Goal: Contribute content

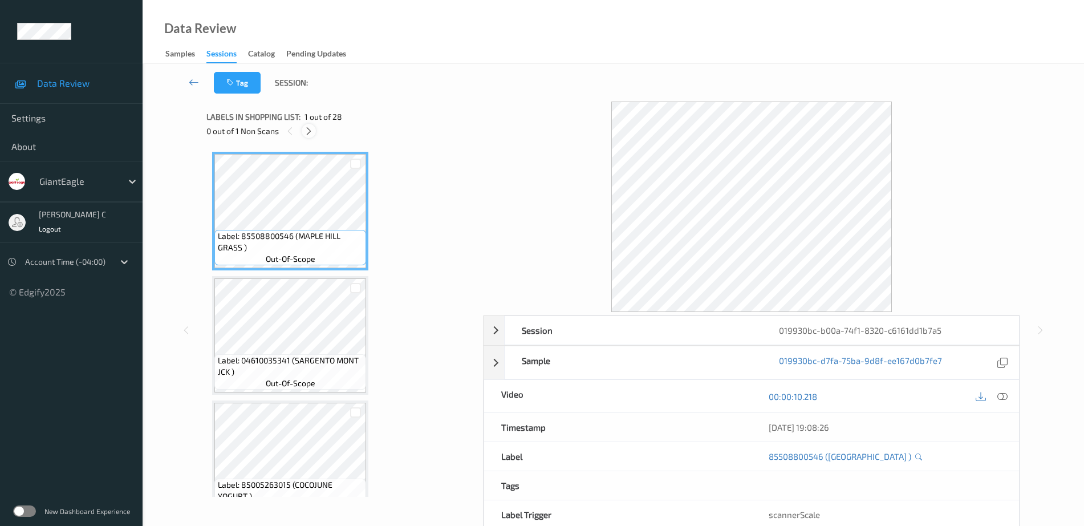
click at [308, 133] on icon at bounding box center [309, 131] width 10 height 10
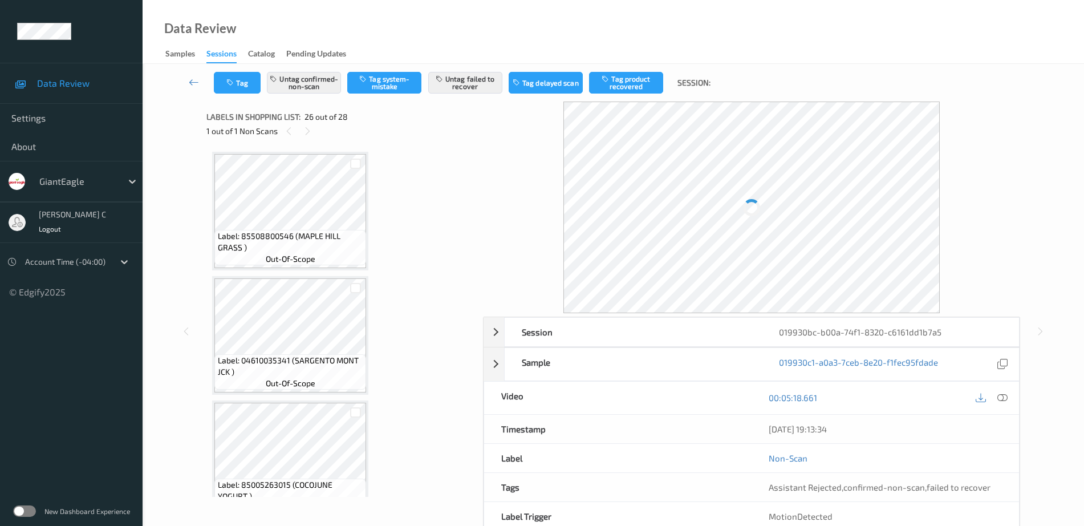
scroll to position [2989, 0]
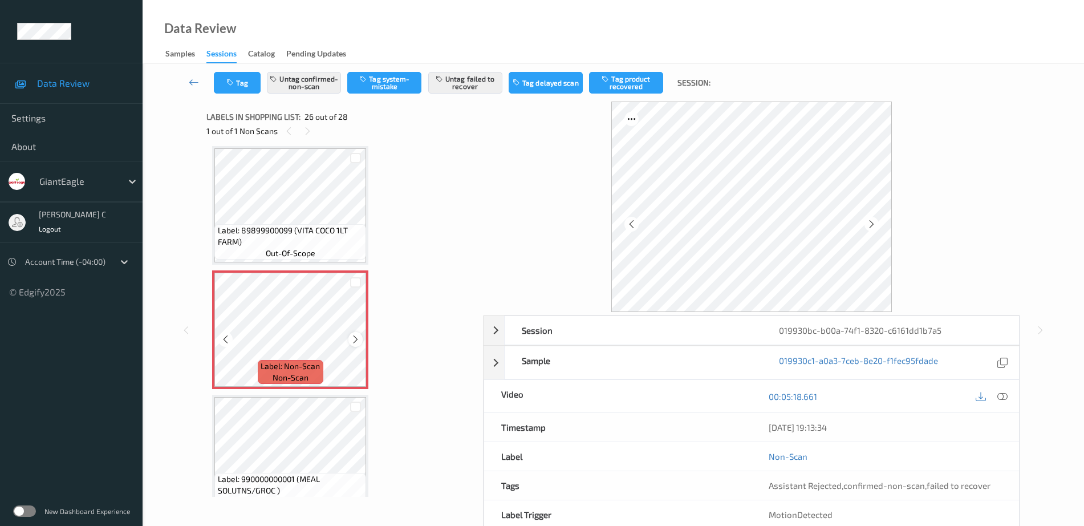
click at [355, 334] on icon at bounding box center [356, 339] width 10 height 10
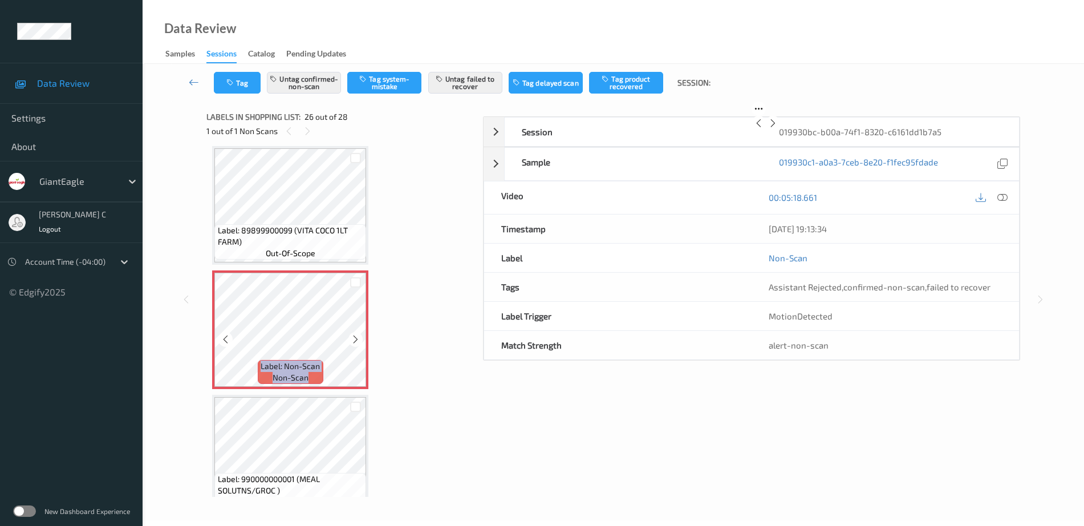
click at [355, 334] on icon at bounding box center [356, 339] width 10 height 10
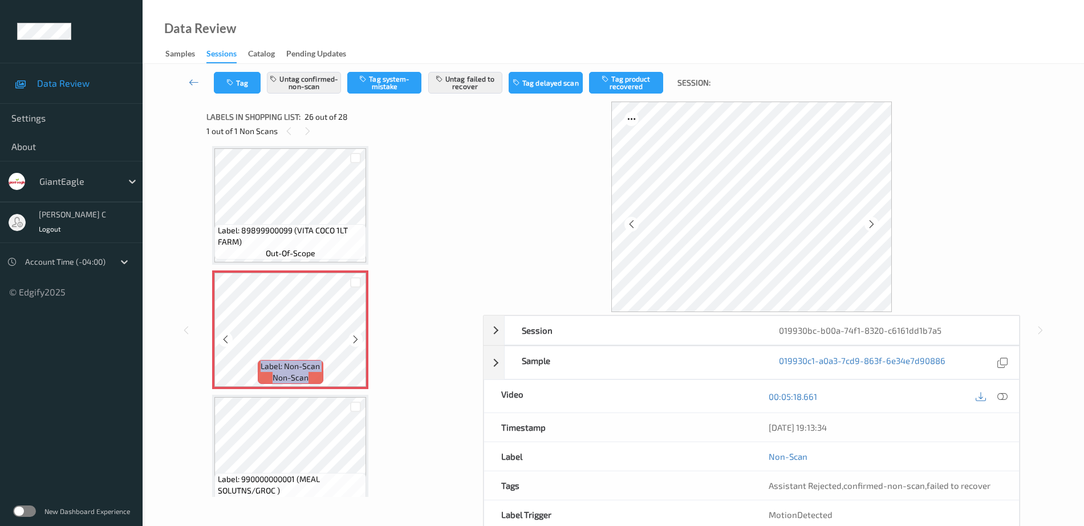
click at [355, 334] on icon at bounding box center [356, 339] width 10 height 10
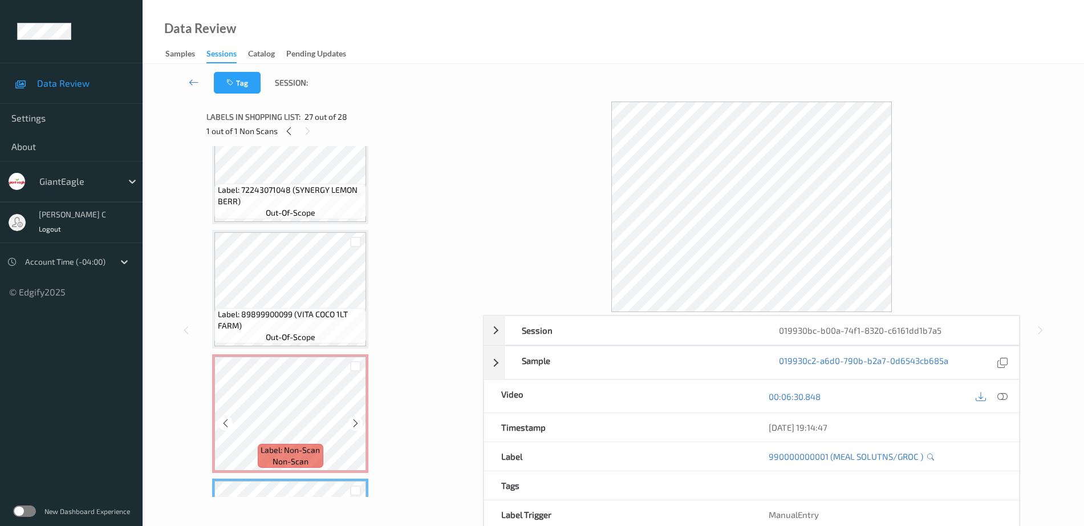
scroll to position [2846, 0]
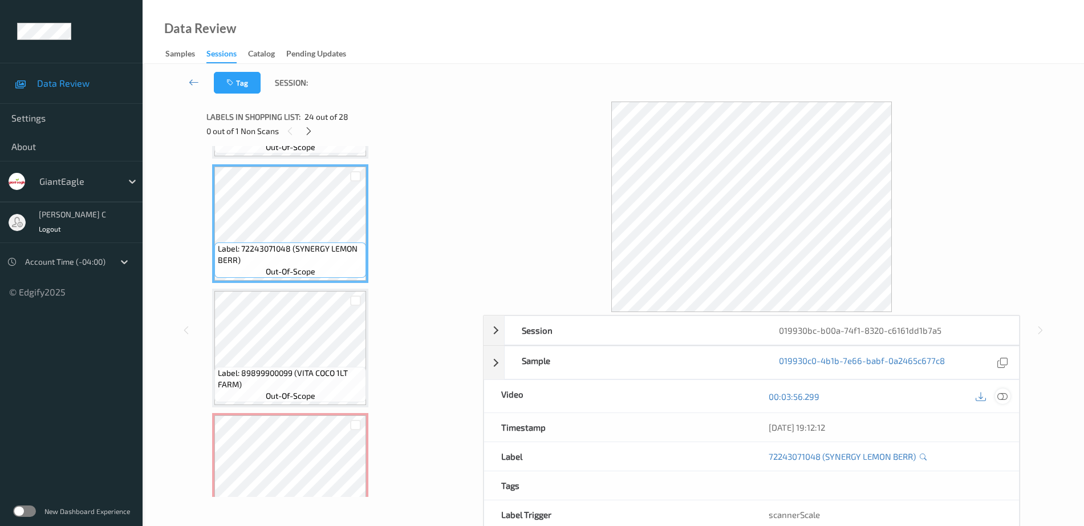
click at [1003, 395] on icon at bounding box center [1002, 396] width 10 height 10
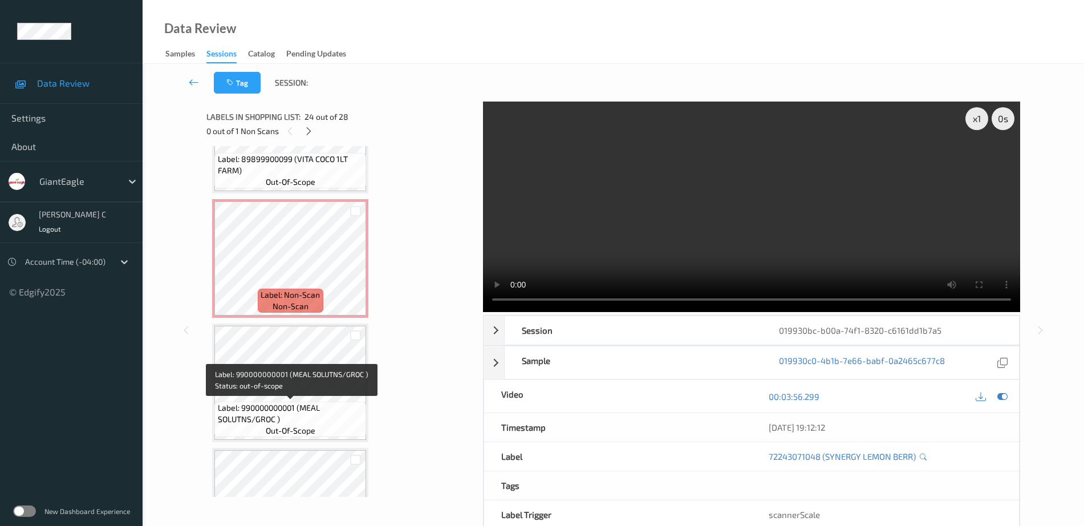
click at [310, 426] on span "out-of-scope" at bounding box center [291, 430] width 50 height 11
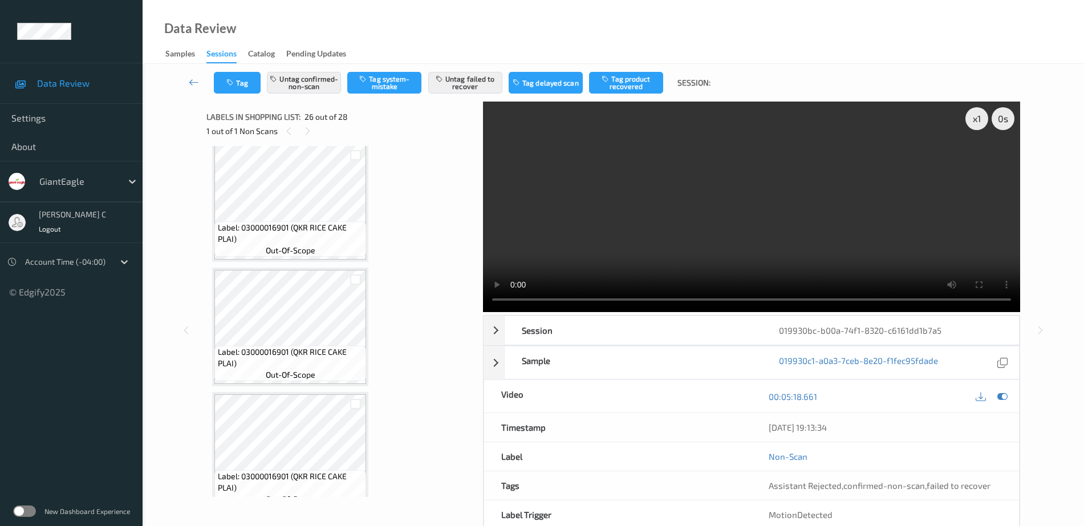
scroll to position [2494, 0]
click at [1007, 393] on icon at bounding box center [1002, 396] width 10 height 10
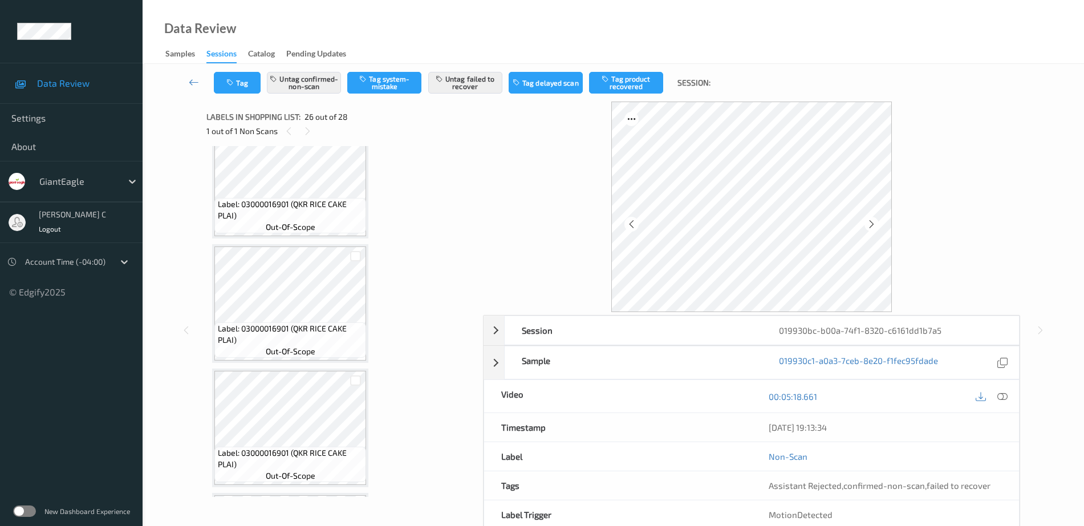
scroll to position [2280, 0]
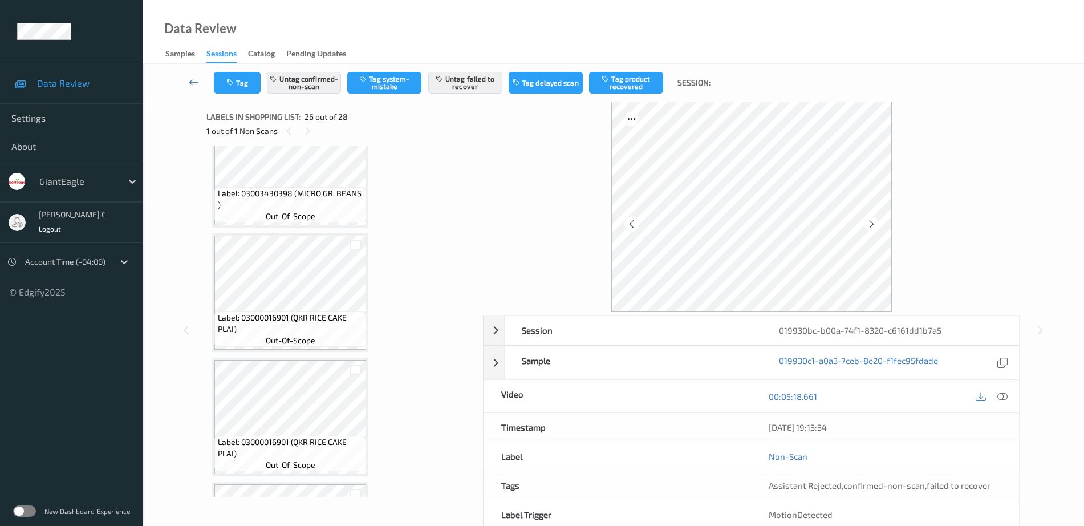
click at [310, 312] on span "Label: 03000016901 (QKR RICE CAKE PLAI)" at bounding box center [291, 323] width 146 height 23
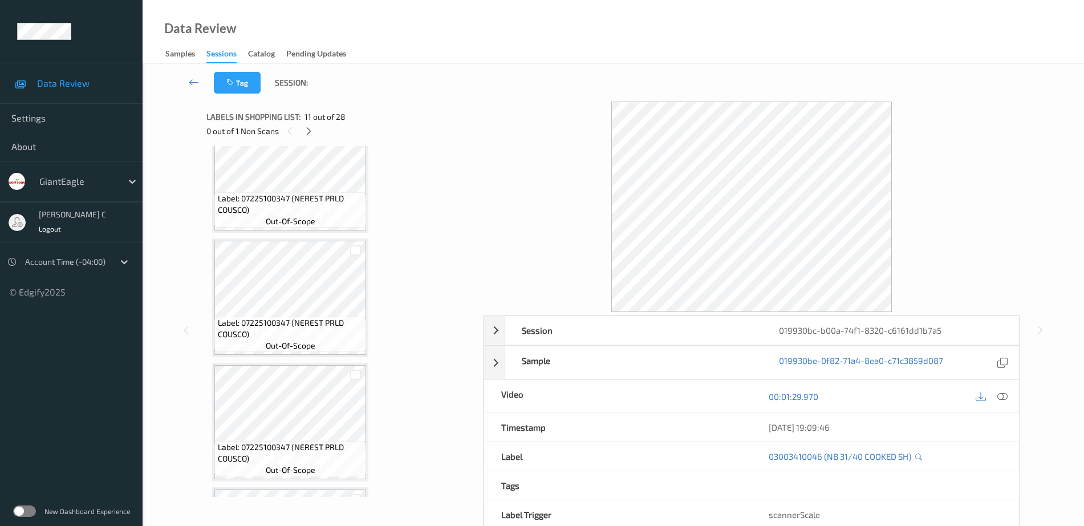
scroll to position [427, 0]
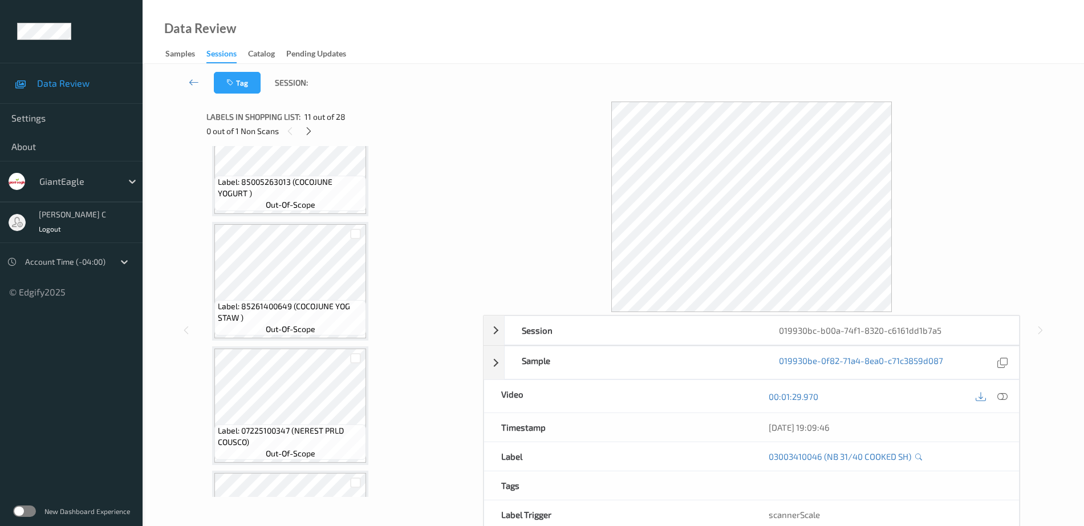
click at [310, 312] on span "Label: 85261400649 (COCOJUNE YOG STAW )" at bounding box center [291, 311] width 146 height 23
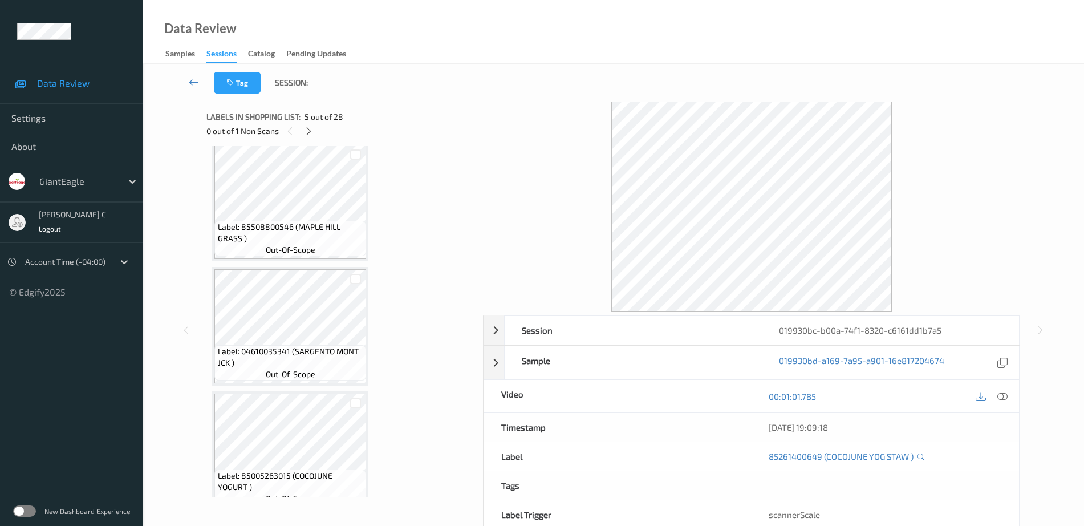
scroll to position [0, 0]
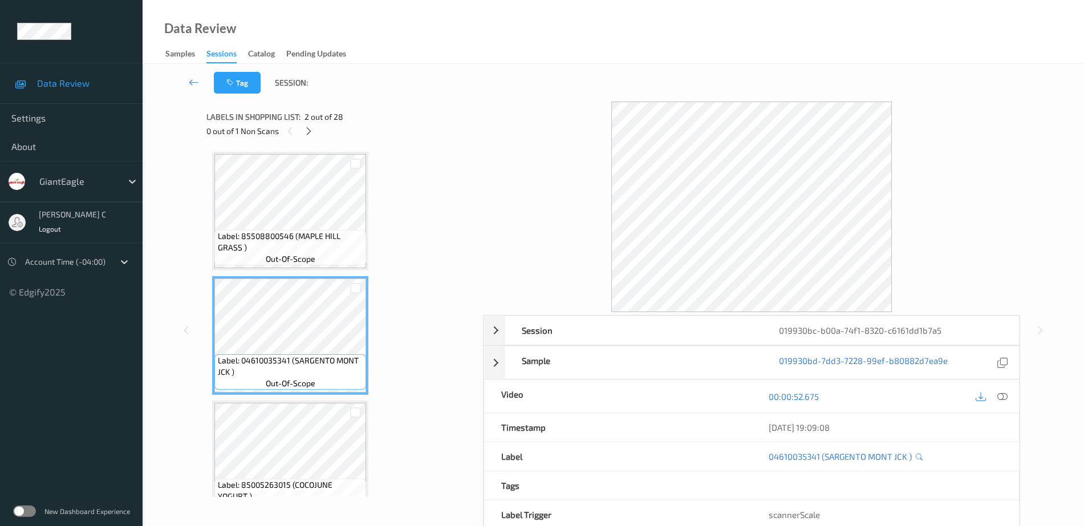
click at [296, 230] on span "Label: 85508800546 (MAPLE HILL GRASS )" at bounding box center [291, 241] width 146 height 23
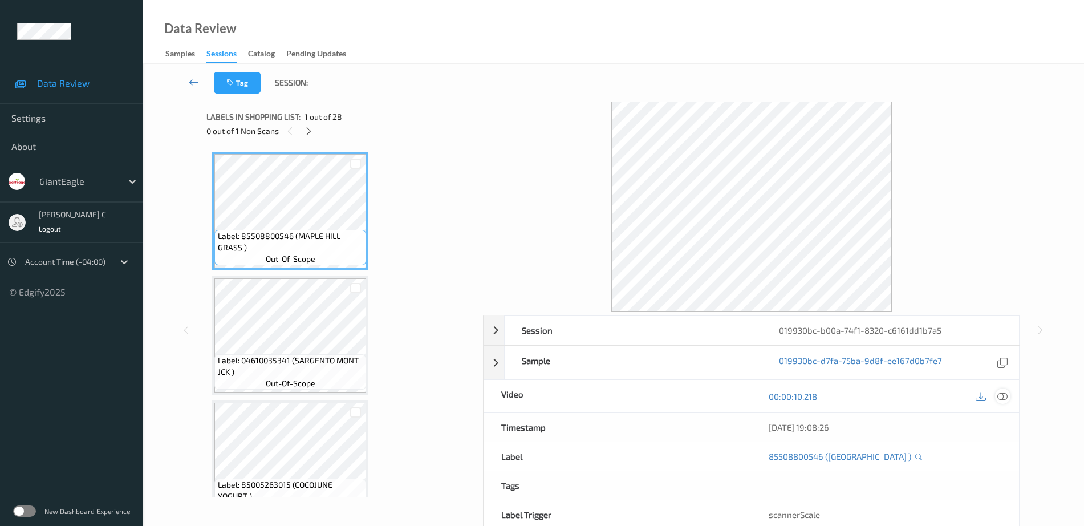
click at [1004, 399] on icon at bounding box center [1002, 396] width 10 height 10
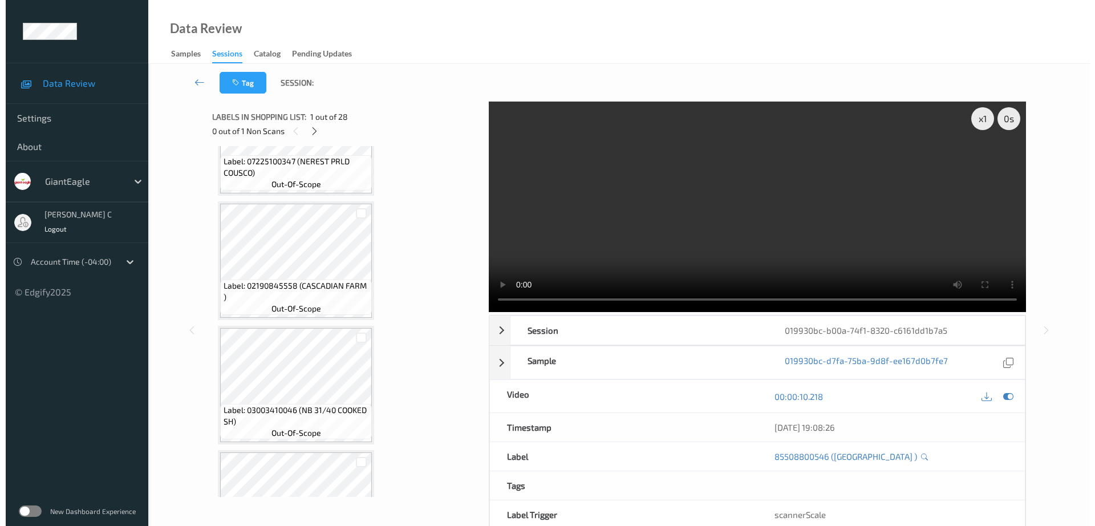
scroll to position [3135, 0]
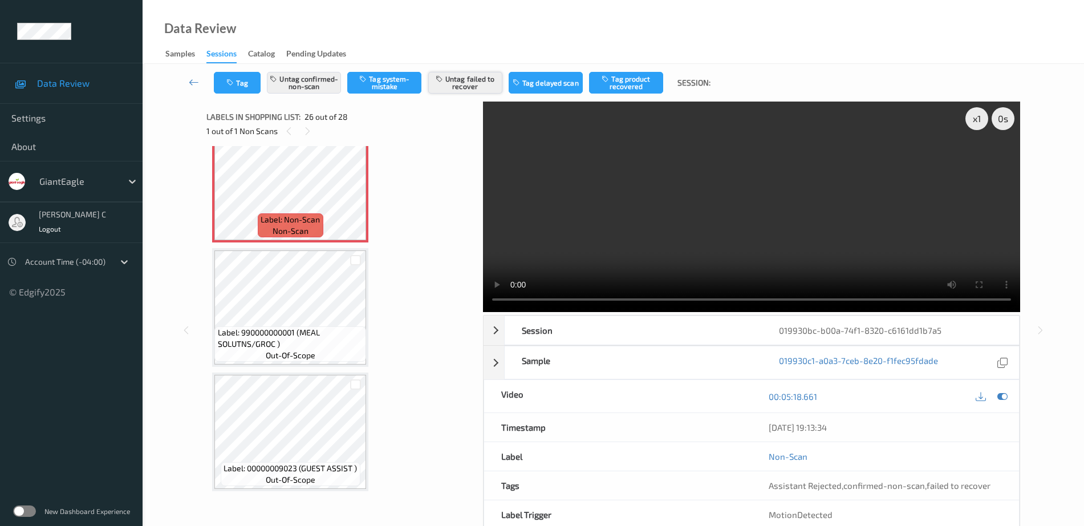
click at [482, 85] on button "Untag failed to recover" at bounding box center [465, 83] width 74 height 22
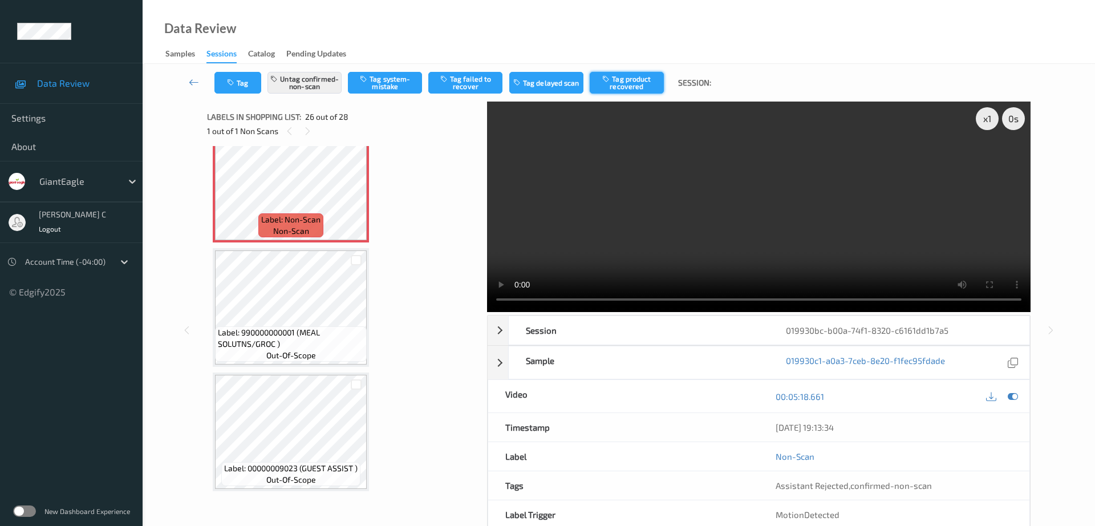
click at [638, 79] on button "Tag product recovered" at bounding box center [627, 83] width 74 height 22
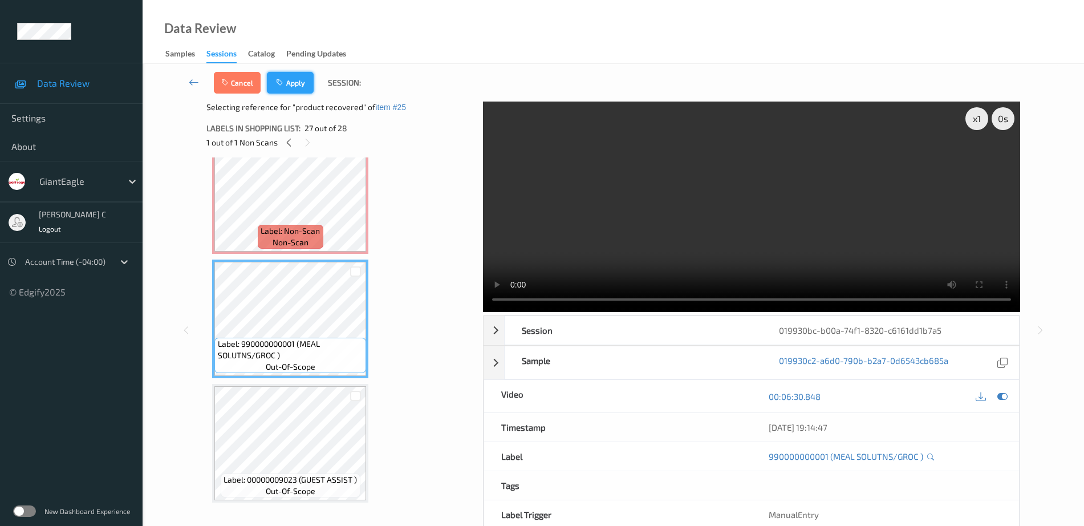
click at [297, 82] on button "Apply" at bounding box center [290, 83] width 47 height 22
